Goal: Task Accomplishment & Management: Manage account settings

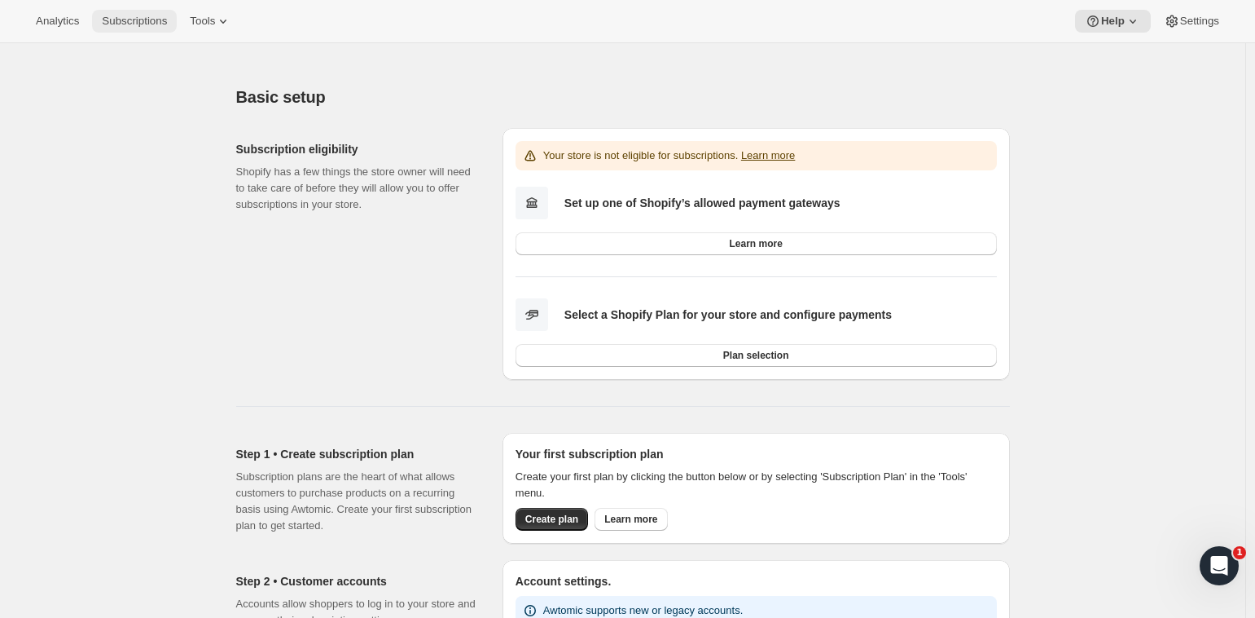
click at [165, 20] on span "Subscriptions" at bounding box center [134, 21] width 65 height 13
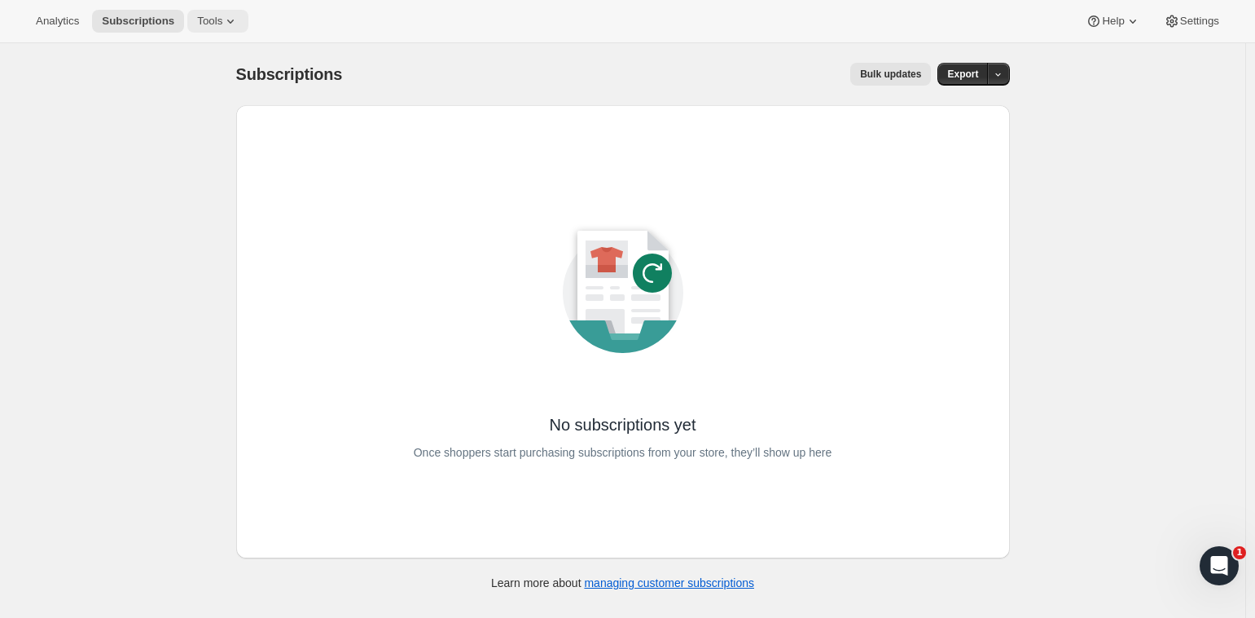
click at [228, 23] on icon at bounding box center [230, 21] width 16 height 16
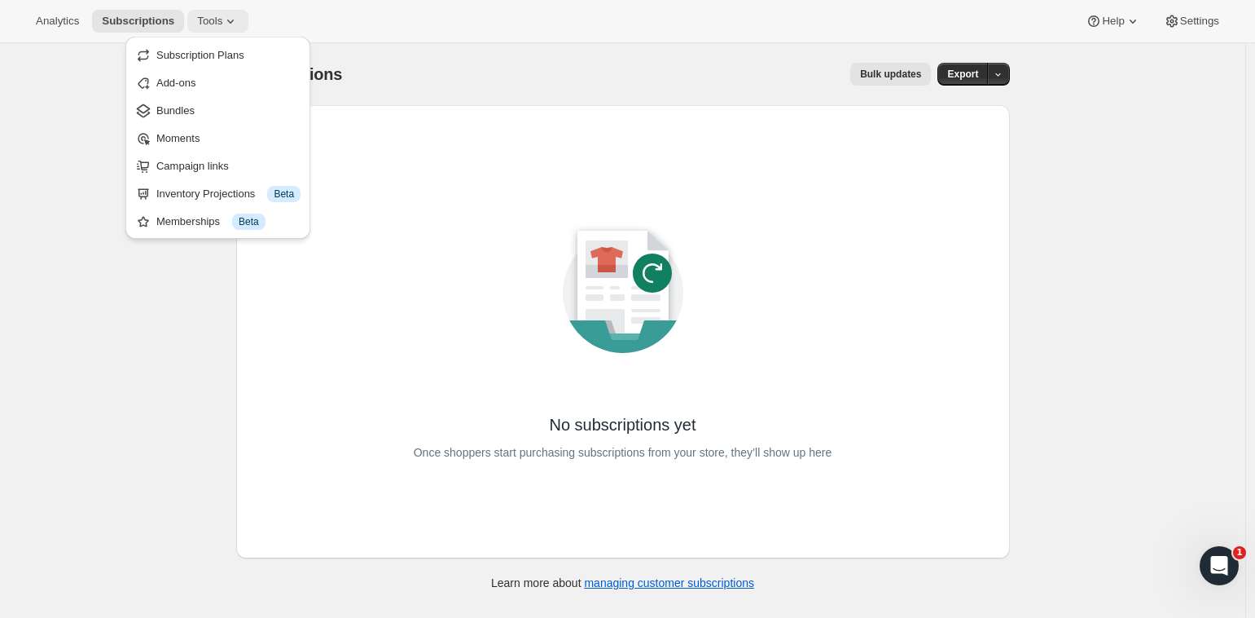
click at [228, 23] on icon at bounding box center [230, 21] width 16 height 16
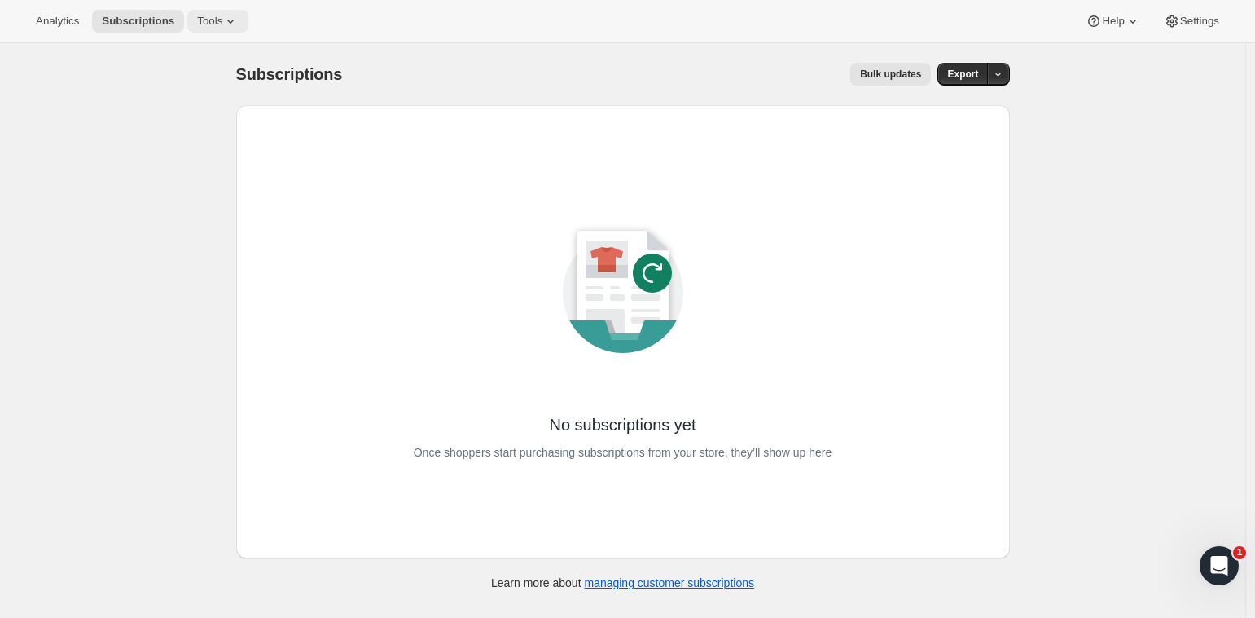
click at [228, 23] on icon at bounding box center [230, 21] width 16 height 16
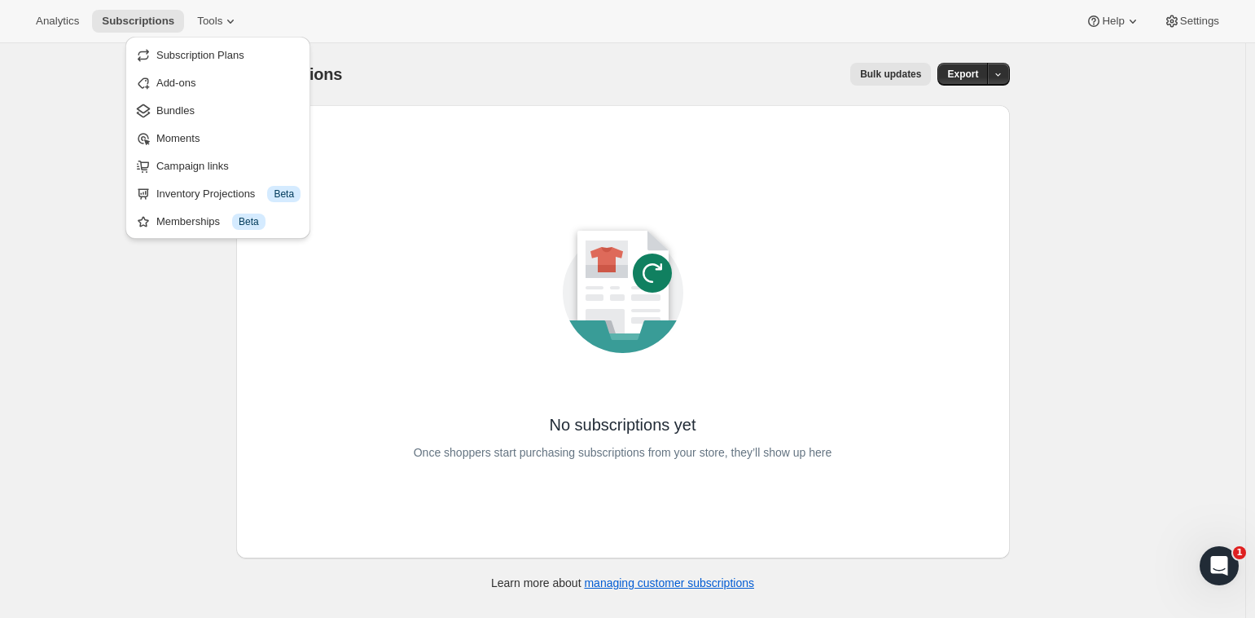
click at [95, 153] on div "Subscriptions. This page is ready Subscriptions Bulk updates More actions Bulk …" at bounding box center [623, 352] width 1246 height 618
